Goal: Download file/media

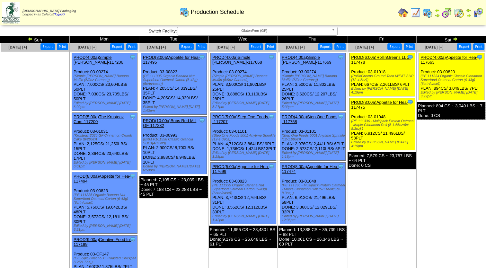
click at [120, 46] on button "Export" at bounding box center [117, 46] width 14 height 7
click at [190, 47] on button "Export" at bounding box center [186, 46] width 14 height 7
click at [257, 48] on button "Export" at bounding box center [256, 46] width 14 height 7
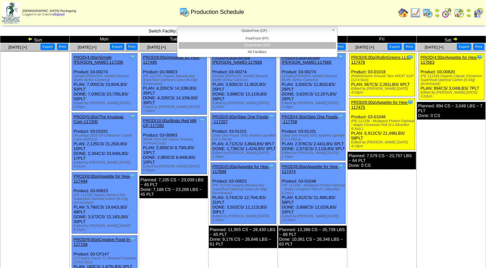
click at [239, 30] on span "GlutenFree (GF)" at bounding box center [254, 31] width 149 height 8
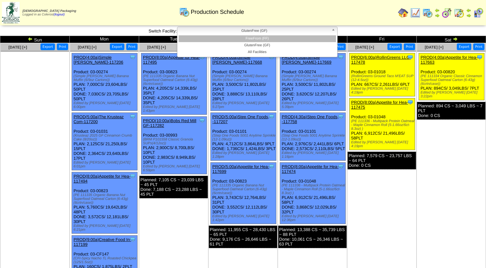
click at [241, 39] on li "FreeFrom (FF)" at bounding box center [257, 38] width 157 height 7
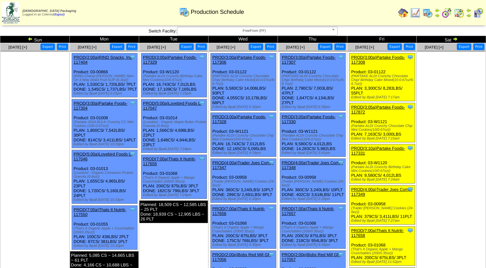
click at [121, 47] on button "Export" at bounding box center [117, 46] width 14 height 7
click at [186, 47] on button "Export" at bounding box center [186, 46] width 14 height 7
click at [258, 47] on button "Export" at bounding box center [256, 46] width 14 height 7
